Goal: Information Seeking & Learning: Learn about a topic

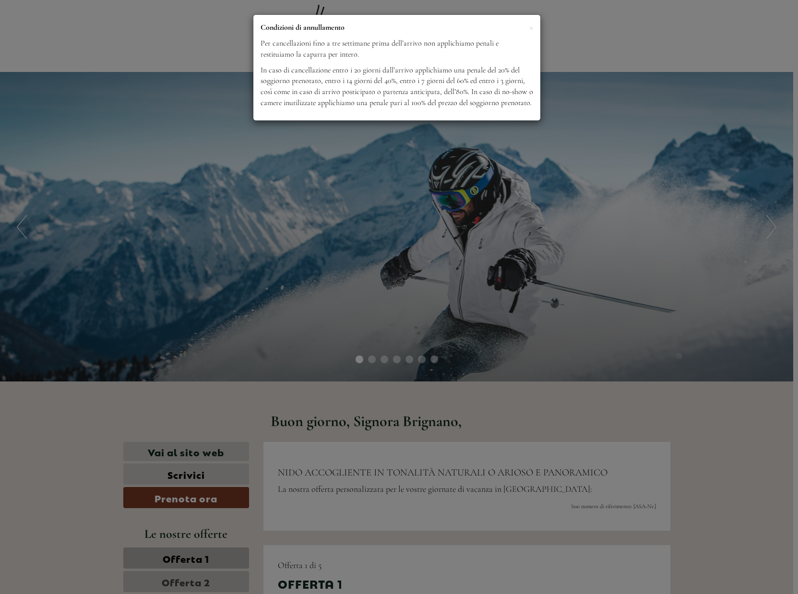
click at [465, 201] on div "× Condizioni di annullamento Per cancellazioni fino a tre settimane prima dell’…" at bounding box center [399, 297] width 798 height 594
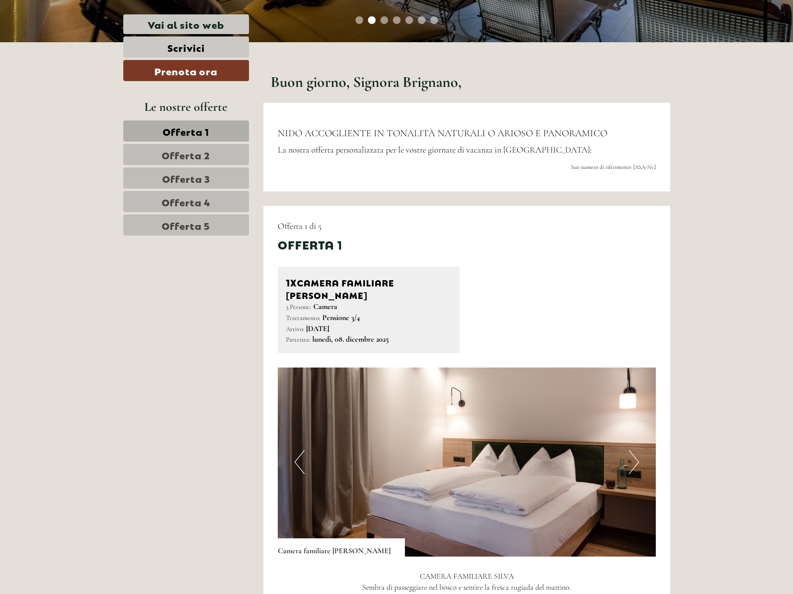
scroll to position [300, 0]
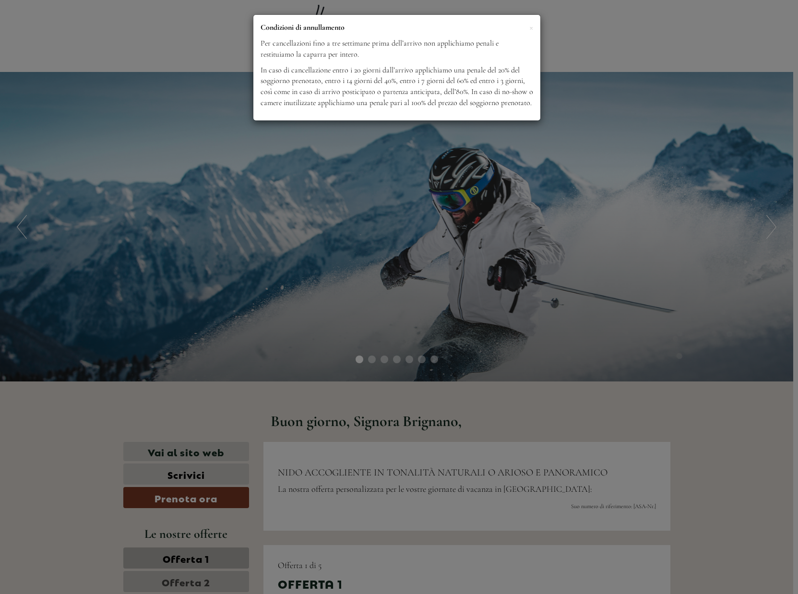
click at [638, 75] on div "× Condizioni di annullamento Per cancellazioni fino a tre settimane prima dell’…" at bounding box center [399, 297] width 798 height 594
click at [654, 91] on div "× Condizioni di annullamento Per cancellazioni fino a tre settimane prima dell’…" at bounding box center [399, 297] width 798 height 594
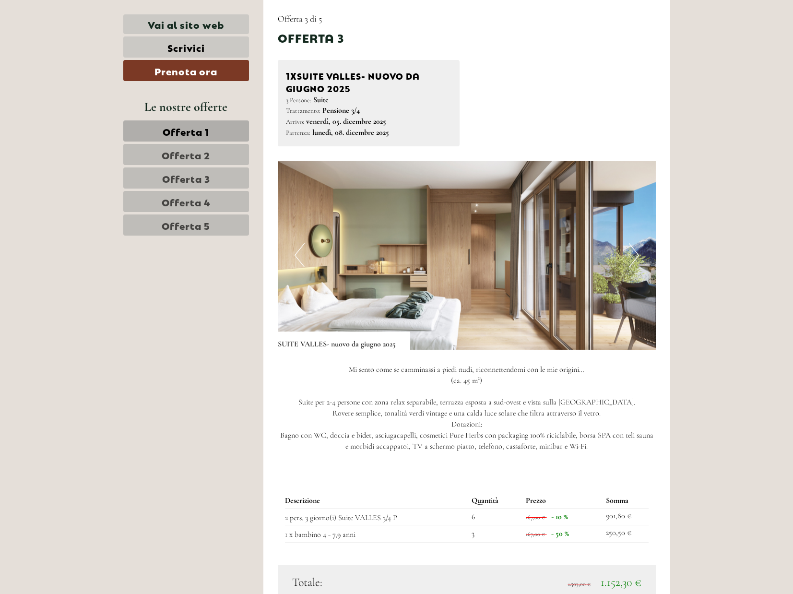
scroll to position [1859, 0]
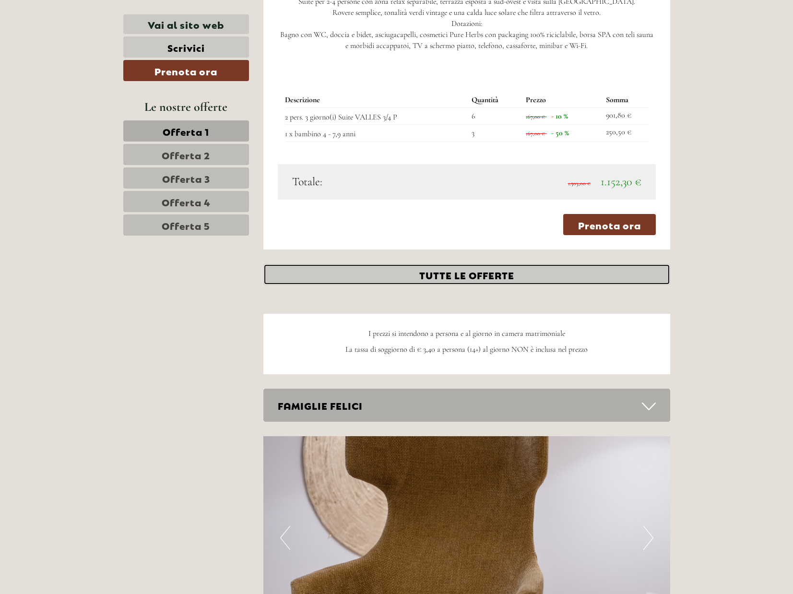
click at [506, 264] on link "TUTTE LE OFFERTE" at bounding box center [466, 274] width 407 height 21
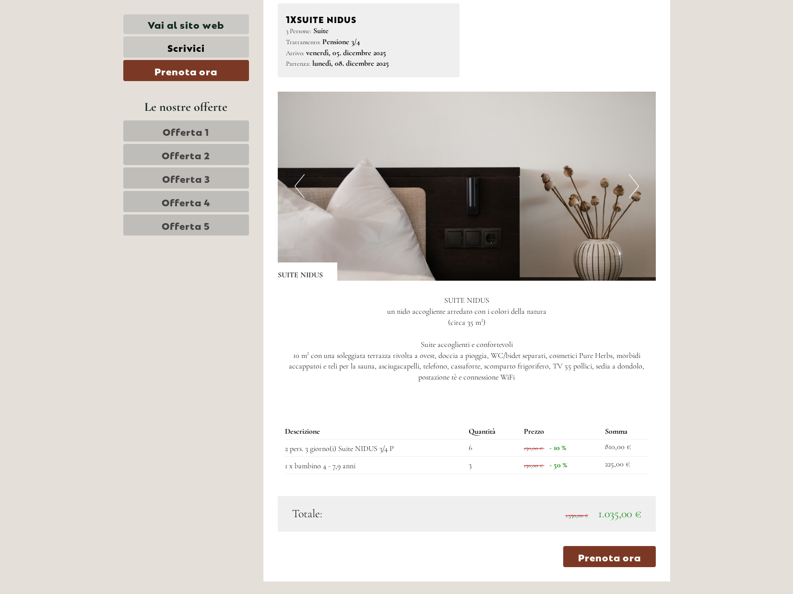
scroll to position [3184, 0]
